Goal: Subscribe to service/newsletter

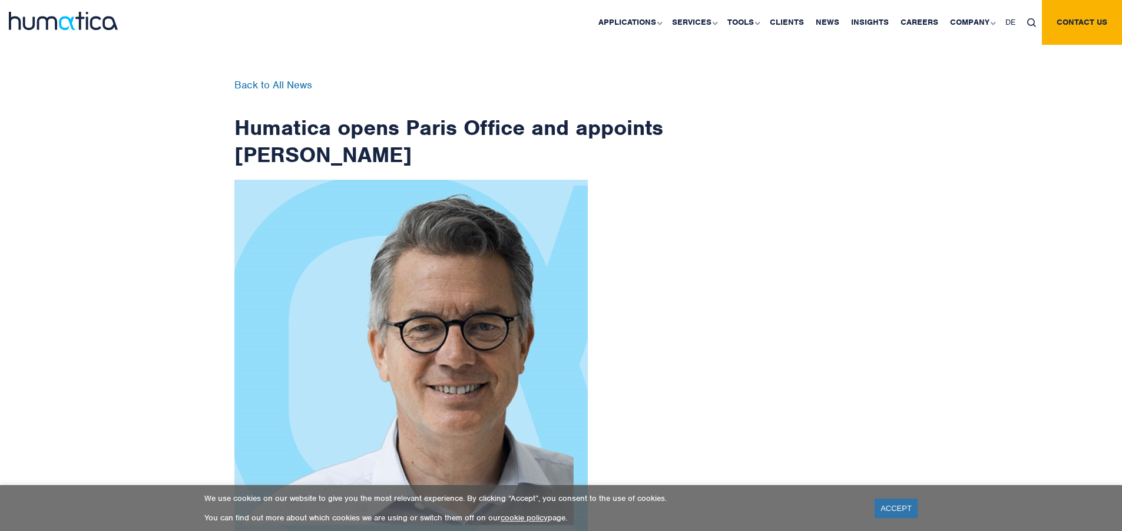
scroll to position [1879, 0]
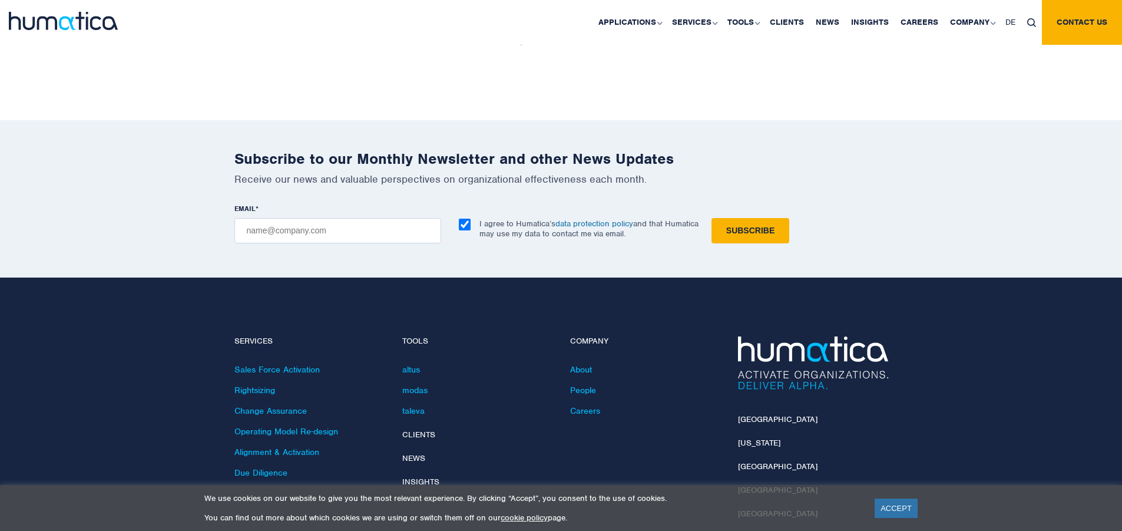
checkbox input "true"
type input "[EMAIL_ADDRESS][DOMAIN_NAME]"
click at [711, 218] on input "Subscribe" at bounding box center [750, 230] width 78 height 25
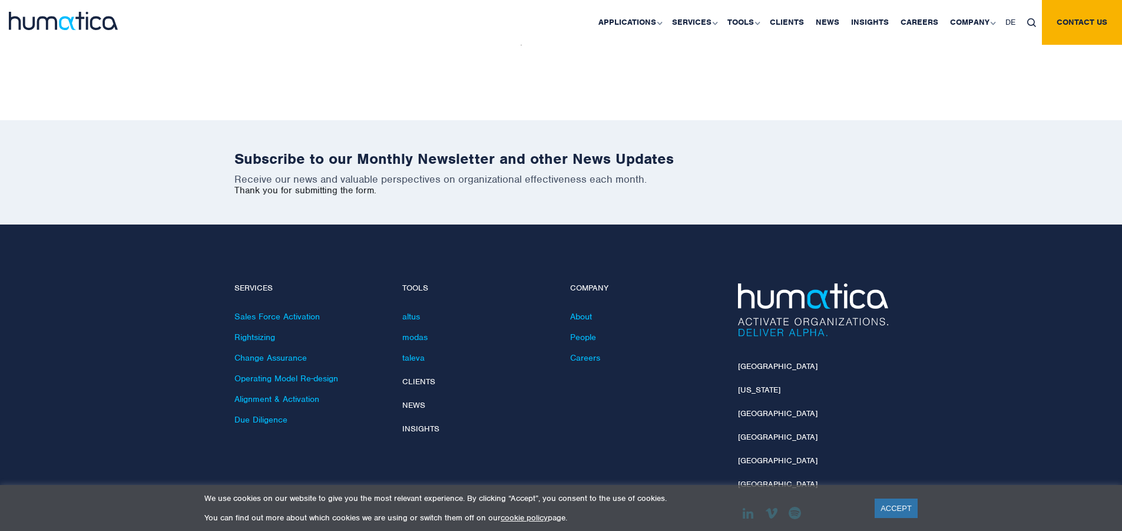
scroll to position [1826, 0]
